Goal: Task Accomplishment & Management: Manage account settings

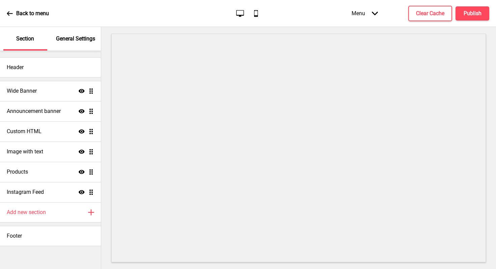
click at [81, 41] on p "General Settings" at bounding box center [75, 38] width 39 height 7
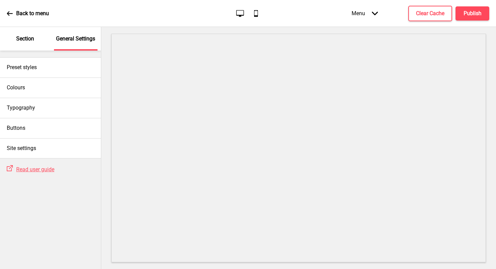
click at [27, 41] on p "Section" at bounding box center [25, 38] width 18 height 7
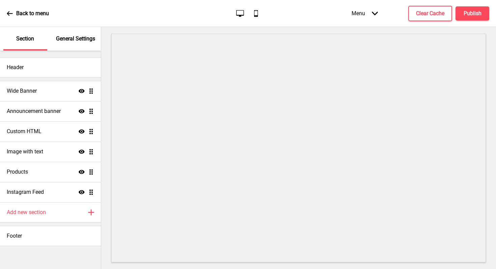
click at [10, 13] on icon at bounding box center [10, 13] width 6 height 4
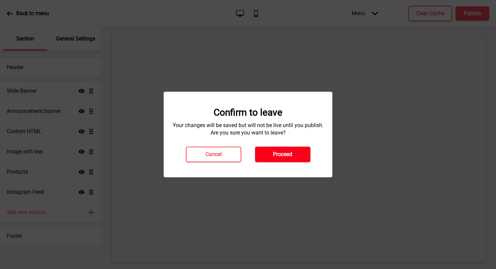
click at [268, 152] on button "Proceed" at bounding box center [282, 155] width 55 height 16
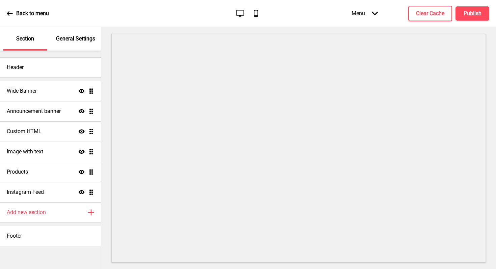
click at [11, 12] on icon at bounding box center [10, 13] width 6 height 6
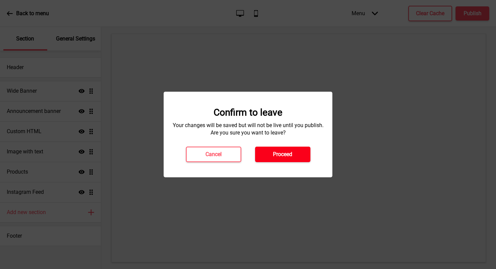
click at [282, 153] on h4 "Proceed" at bounding box center [282, 154] width 19 height 7
